Goal: Check status: Check status

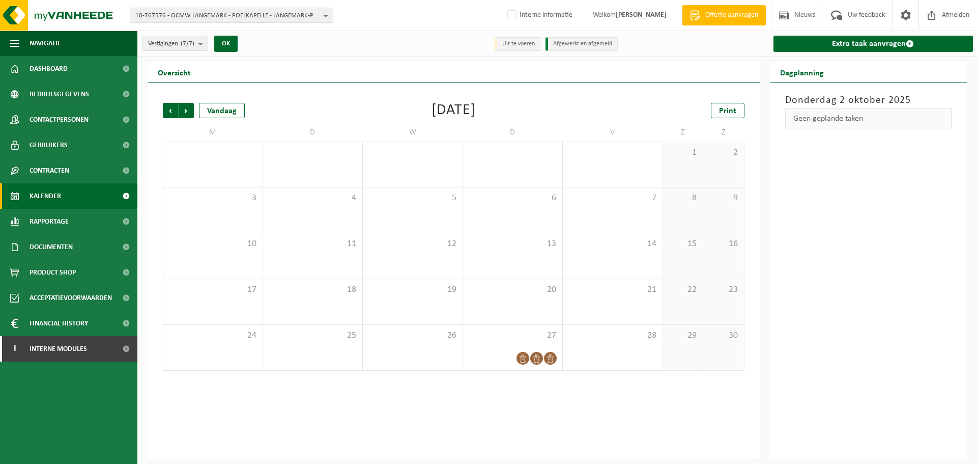
drag, startPoint x: 169, startPoint y: 112, endPoint x: 168, endPoint y: 122, distance: 9.7
click at [169, 112] on span "Vorige" at bounding box center [170, 110] width 15 height 15
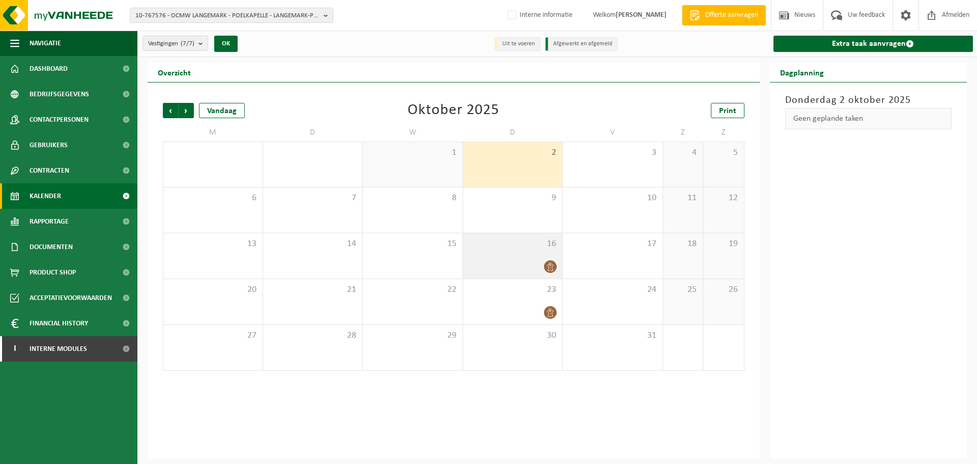
click at [519, 254] on div "16" at bounding box center [513, 255] width 100 height 45
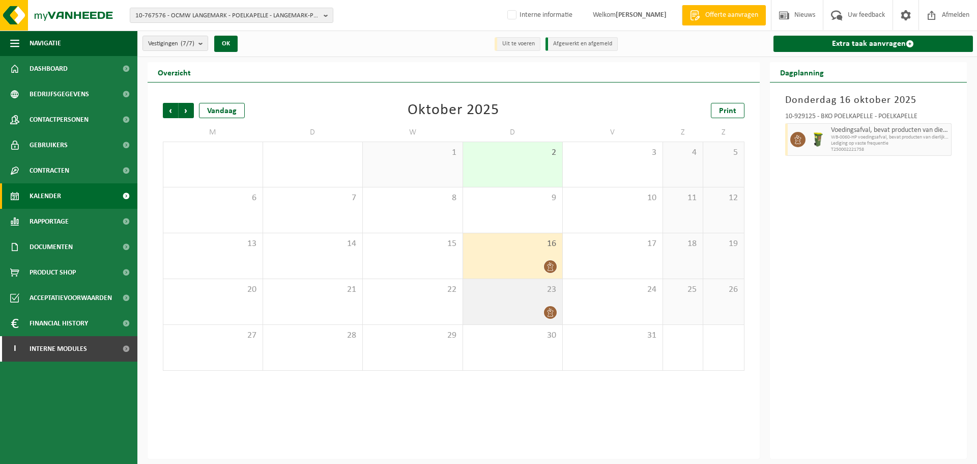
click at [522, 304] on div "23" at bounding box center [513, 301] width 100 height 45
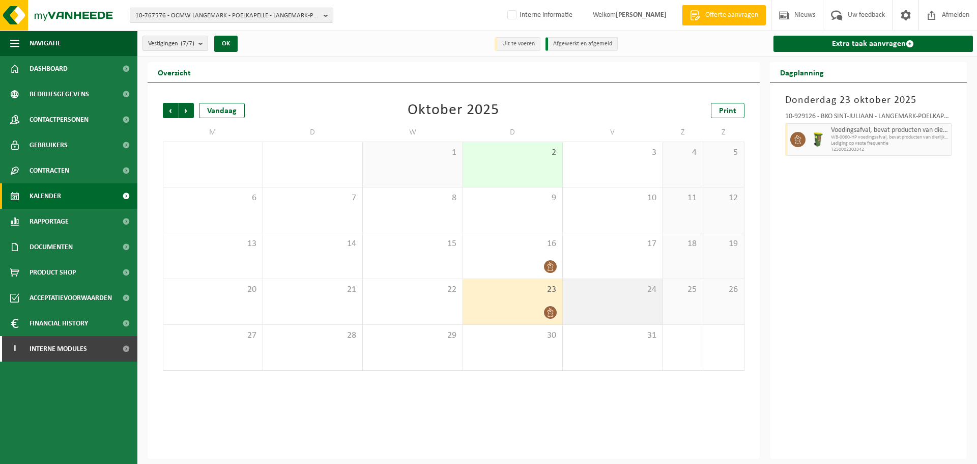
click at [590, 302] on div "24" at bounding box center [613, 301] width 100 height 45
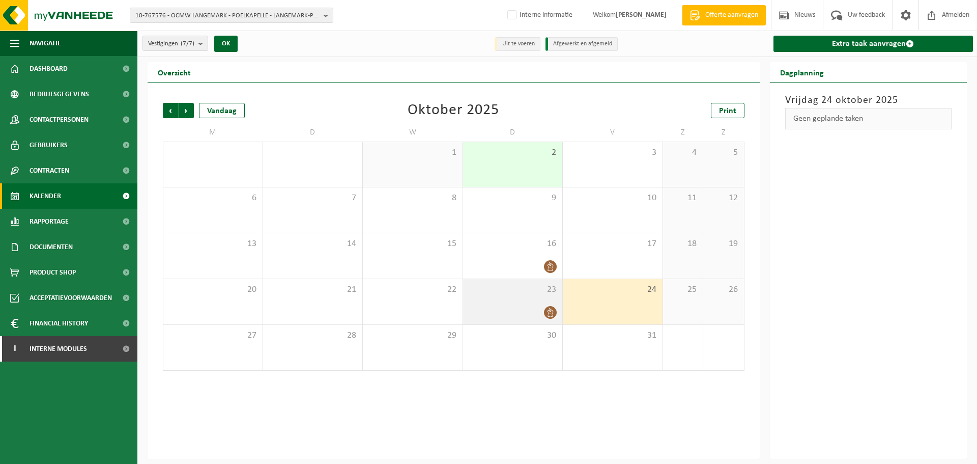
click at [489, 307] on div at bounding box center [513, 312] width 90 height 14
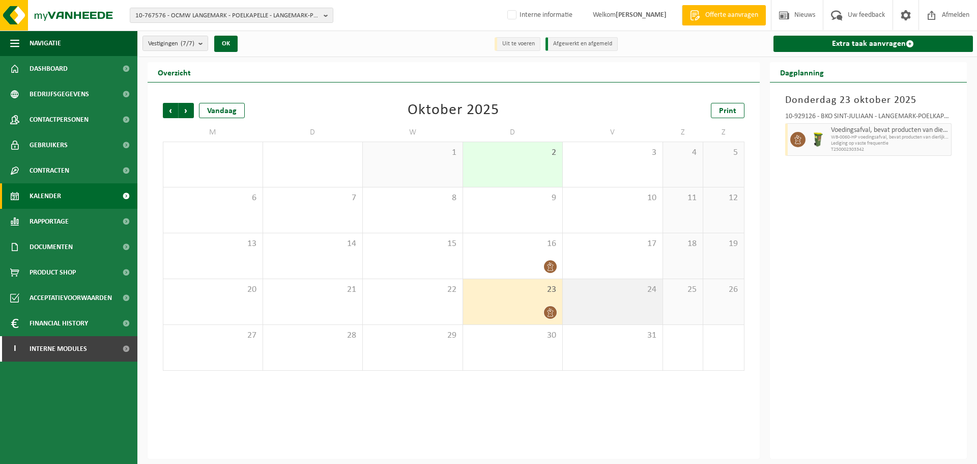
click at [618, 304] on div "24" at bounding box center [613, 301] width 100 height 45
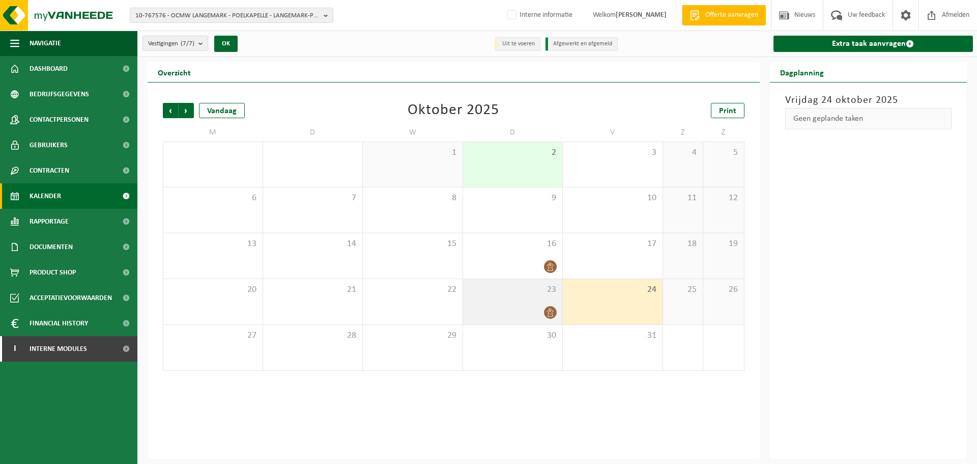
click at [500, 314] on div at bounding box center [513, 312] width 90 height 14
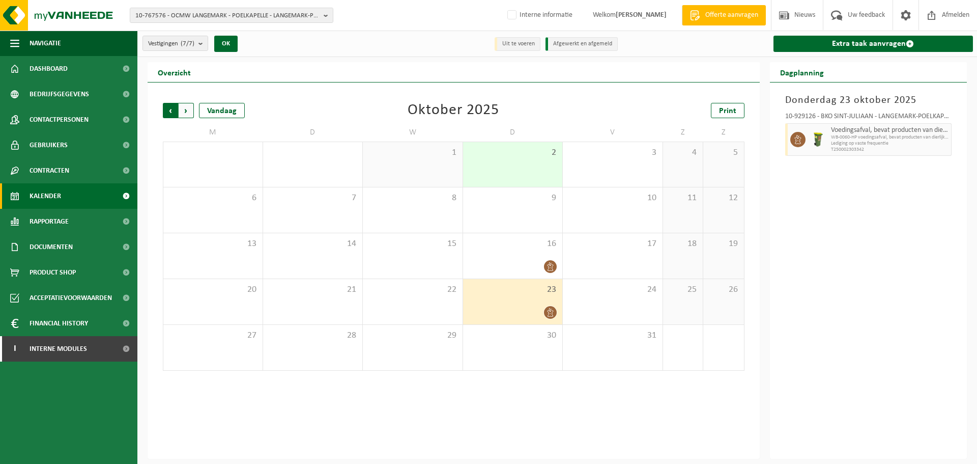
click at [189, 104] on span "Volgende" at bounding box center [186, 110] width 15 height 15
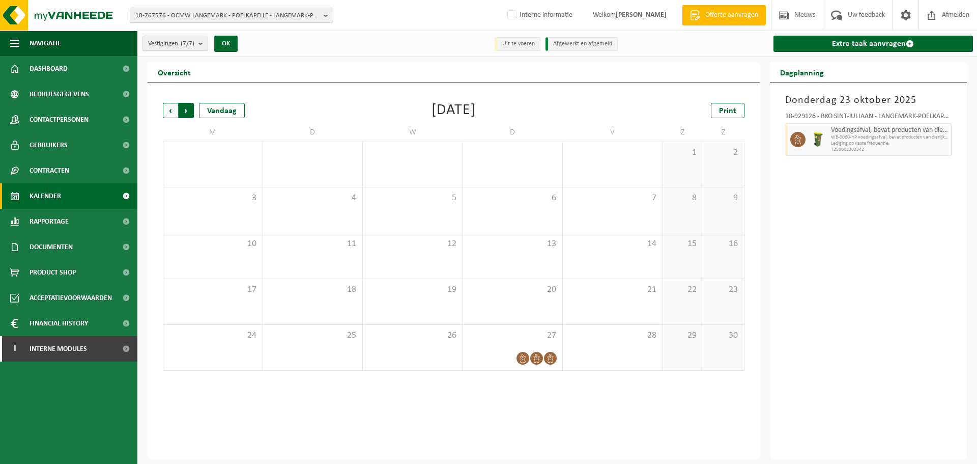
click at [176, 111] on span "Vorige" at bounding box center [170, 110] width 15 height 15
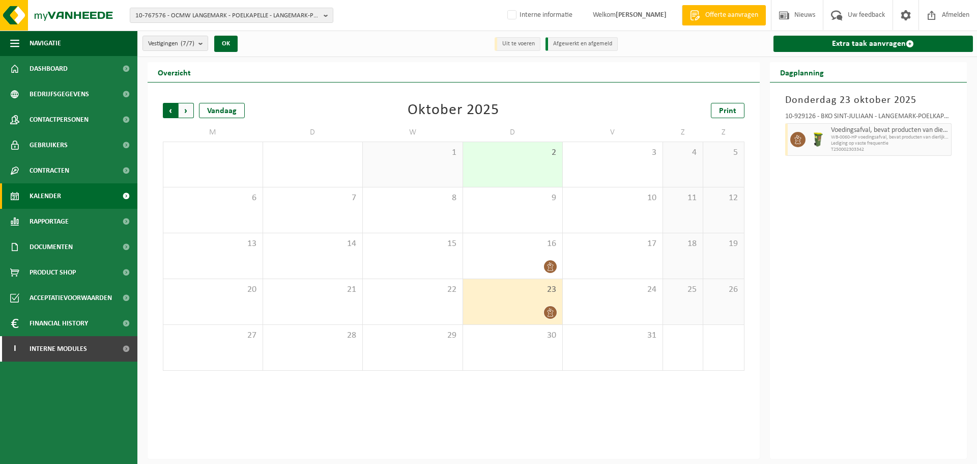
click at [191, 111] on span "Volgende" at bounding box center [186, 110] width 15 height 15
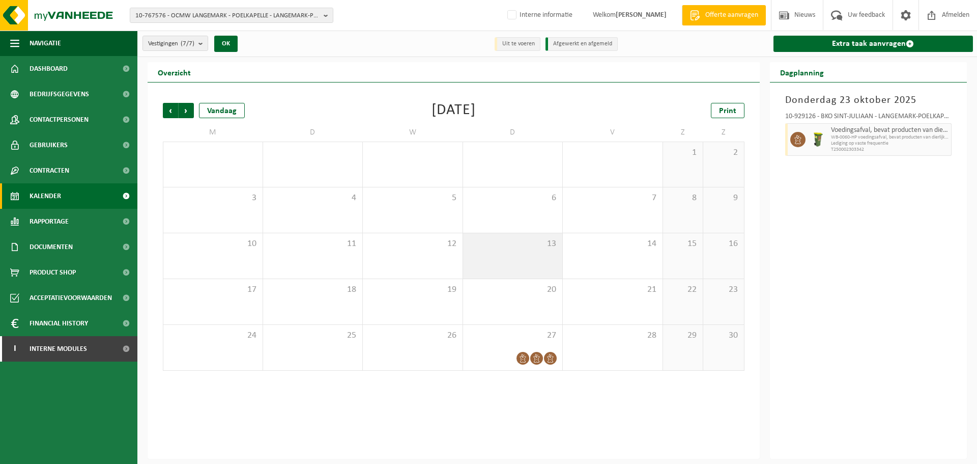
click at [515, 242] on span "13" at bounding box center [513, 243] width 90 height 11
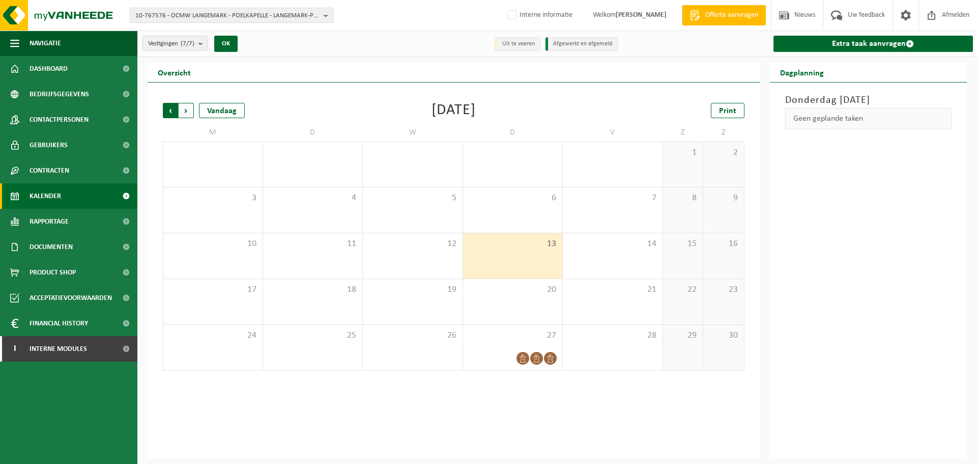
click at [186, 108] on span "Volgende" at bounding box center [186, 110] width 15 height 15
